Goal: Information Seeking & Learning: Check status

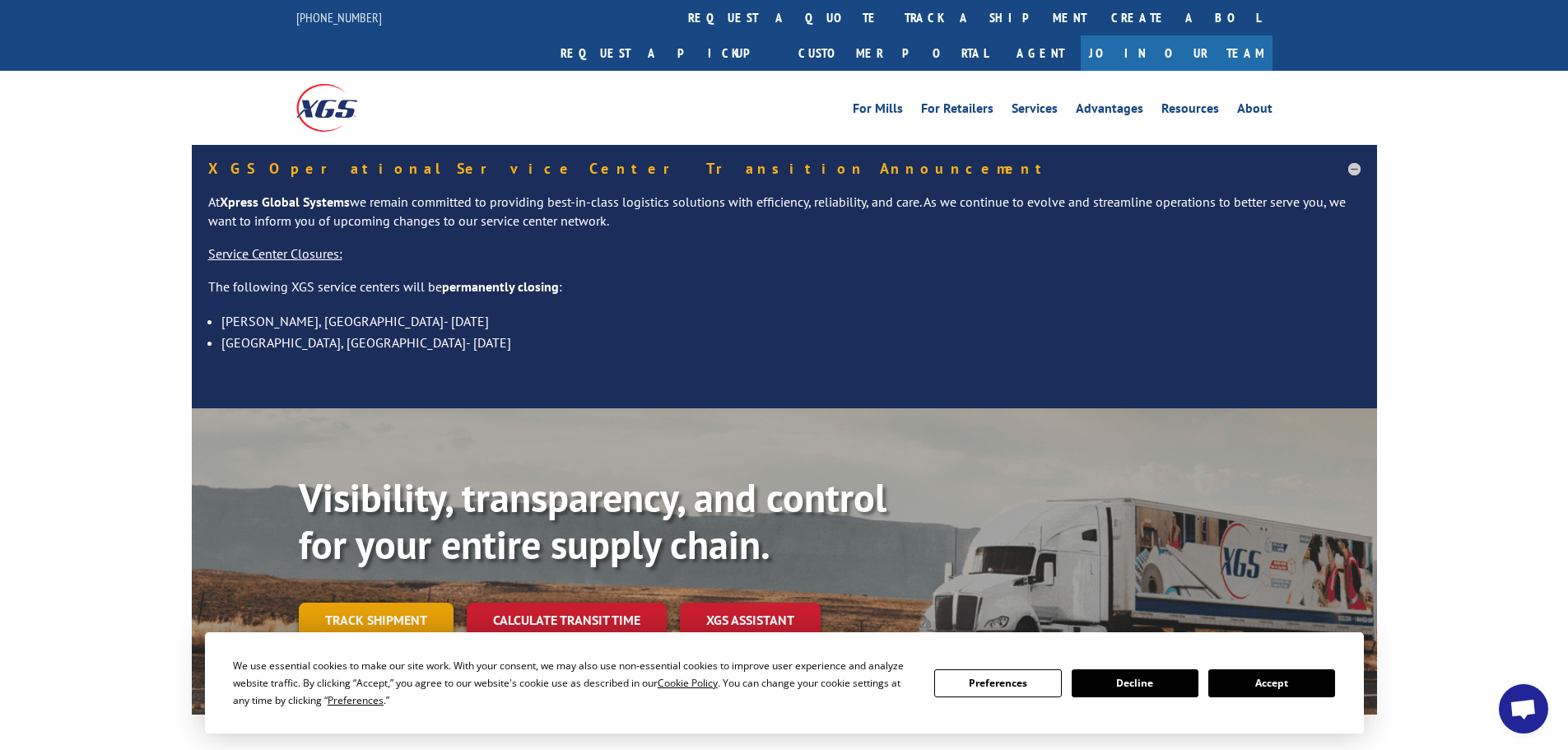
click at [380, 602] on link "Track shipment" at bounding box center [376, 620] width 155 height 35
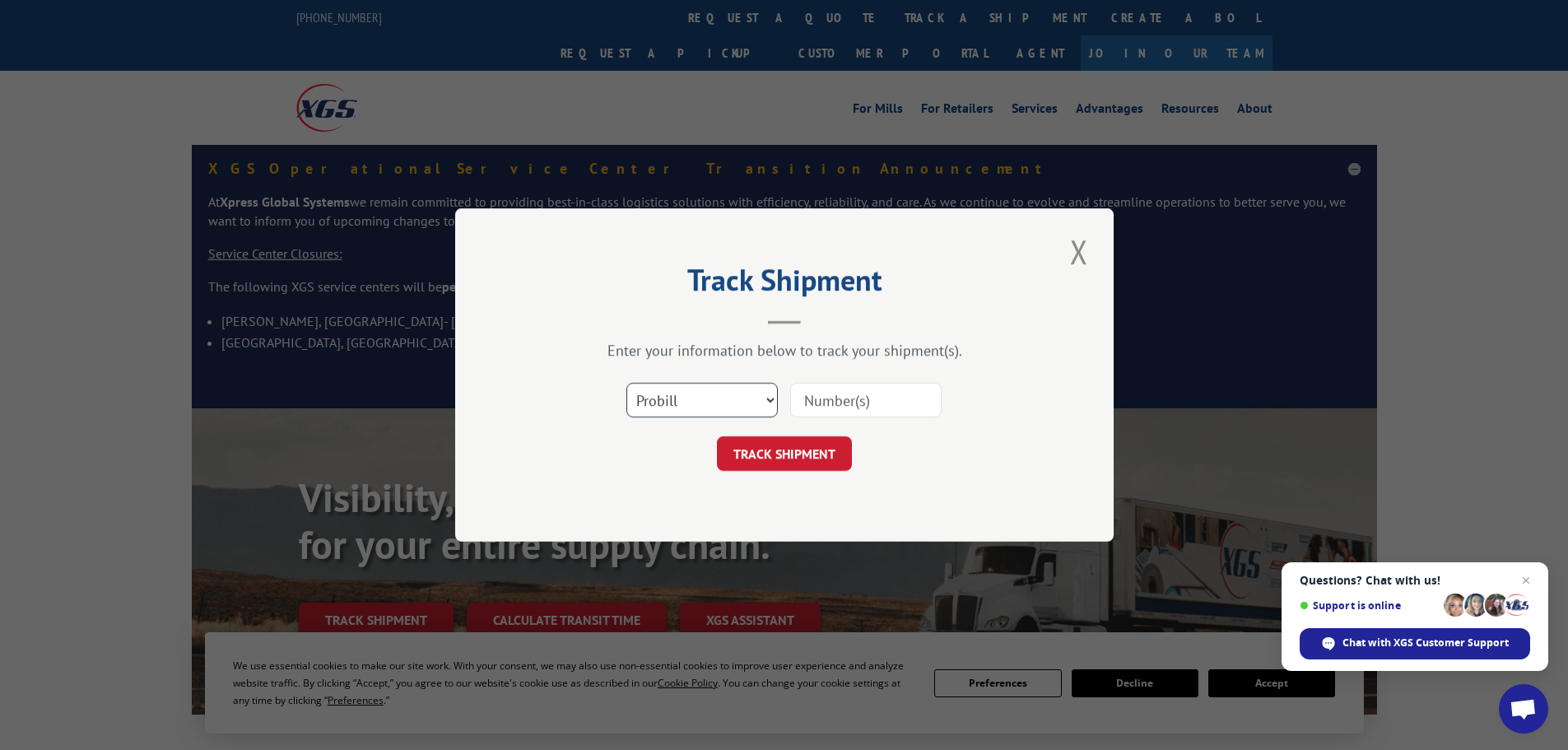
select select "bol"
click at [626, 383] on select "Select category... Probill BOL PO" at bounding box center [701, 400] width 151 height 35
paste input "5960096"
type input "5960096"
click at [938, 211] on div "Track Shipment Enter your information below to track your shipment(s). Select c…" at bounding box center [784, 375] width 658 height 334
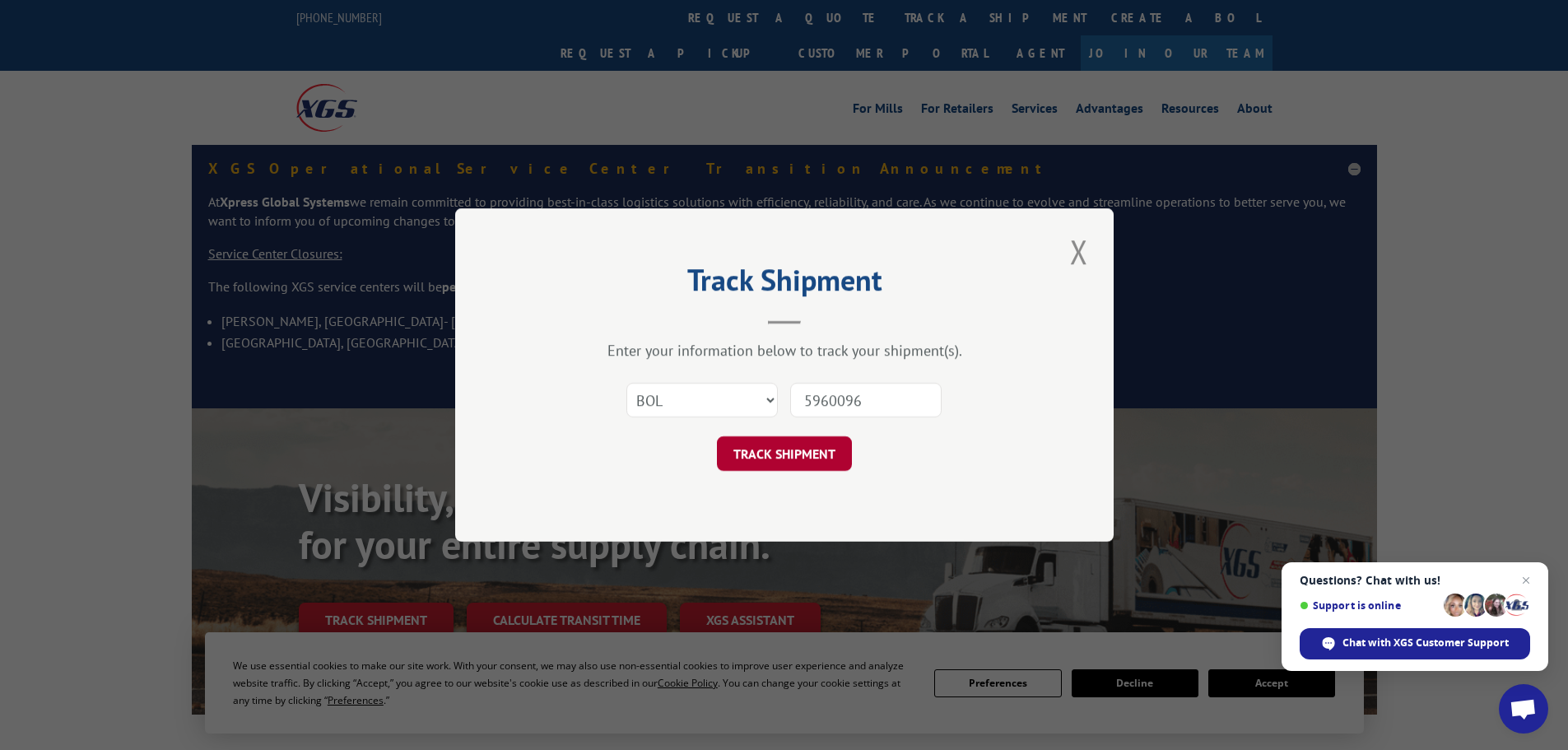
drag, startPoint x: 811, startPoint y: 474, endPoint x: 809, endPoint y: 462, distance: 12.2
click at [810, 473] on div "Track Shipment Enter your information below to track your shipment(s). Select c…" at bounding box center [784, 375] width 658 height 334
click at [809, 456] on button "TRACK SHIPMENT" at bounding box center [784, 454] width 135 height 35
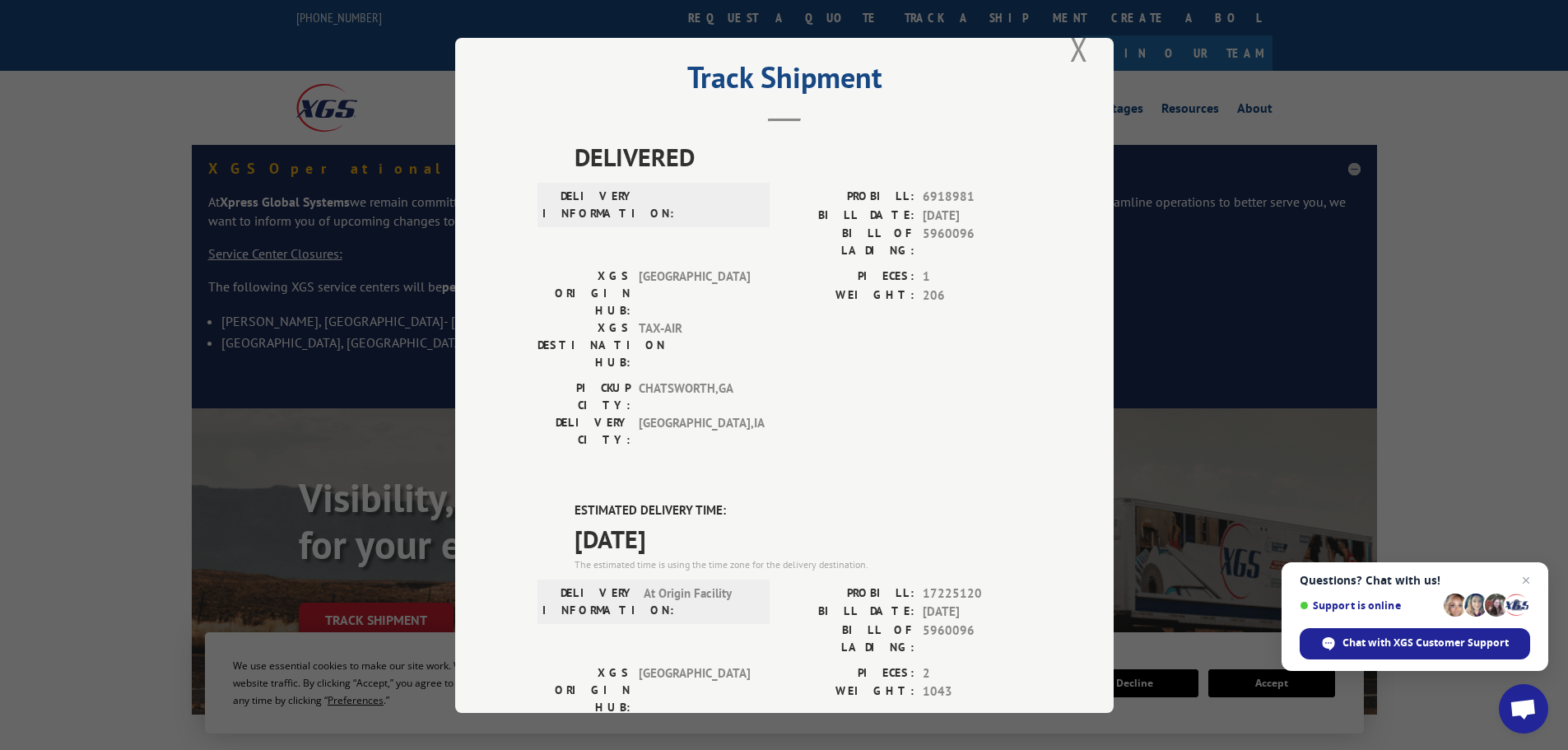
scroll to position [1, 0]
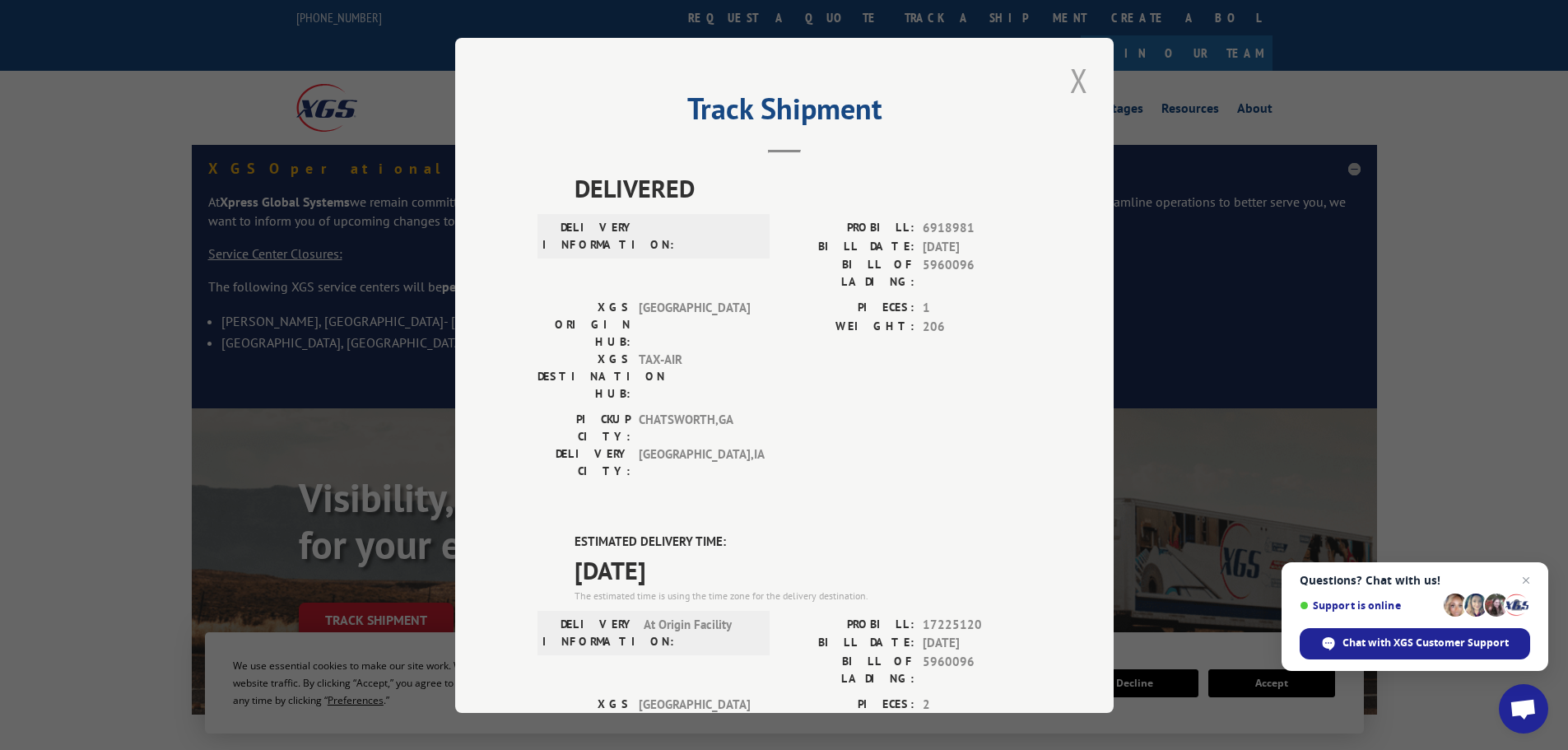
drag, startPoint x: 1071, startPoint y: 86, endPoint x: 790, endPoint y: 81, distance: 281.0
click at [1071, 86] on button "Close modal" at bounding box center [1079, 80] width 28 height 45
